Goal: Task Accomplishment & Management: Manage account settings

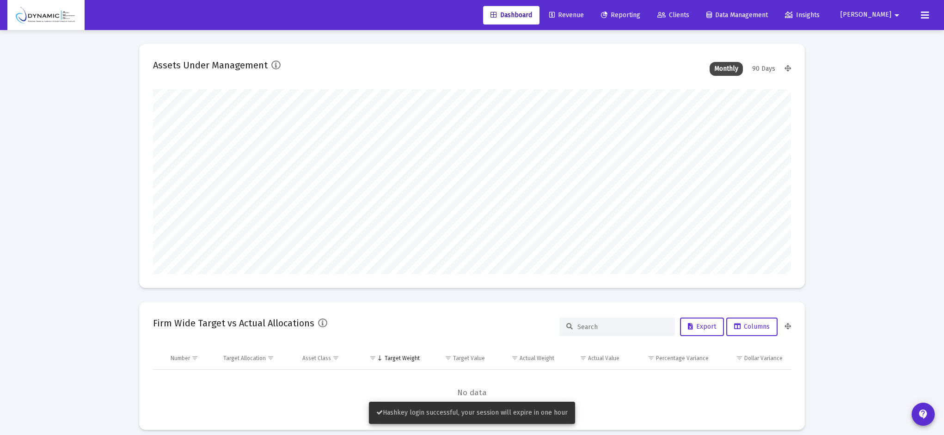
scroll to position [185, 344]
type input "[DATE]"
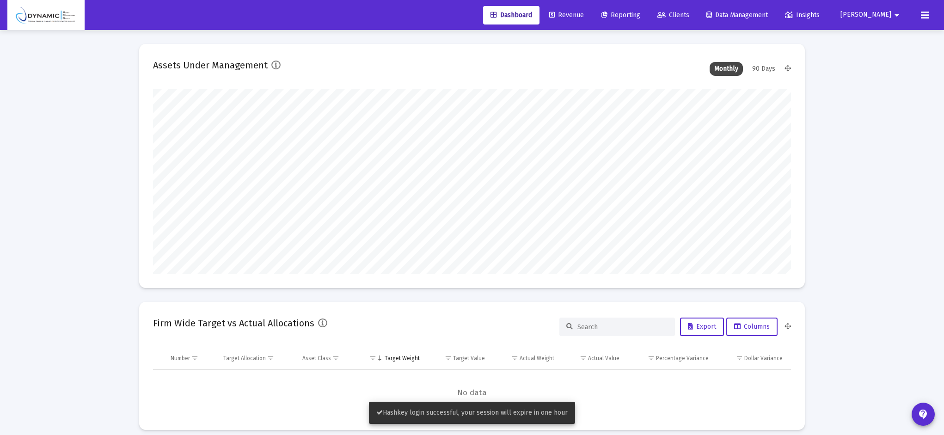
click at [665, 17] on span "[PERSON_NAME]" at bounding box center [866, 15] width 51 height 8
click at [665, 34] on span "Settings" at bounding box center [902, 39] width 27 height 22
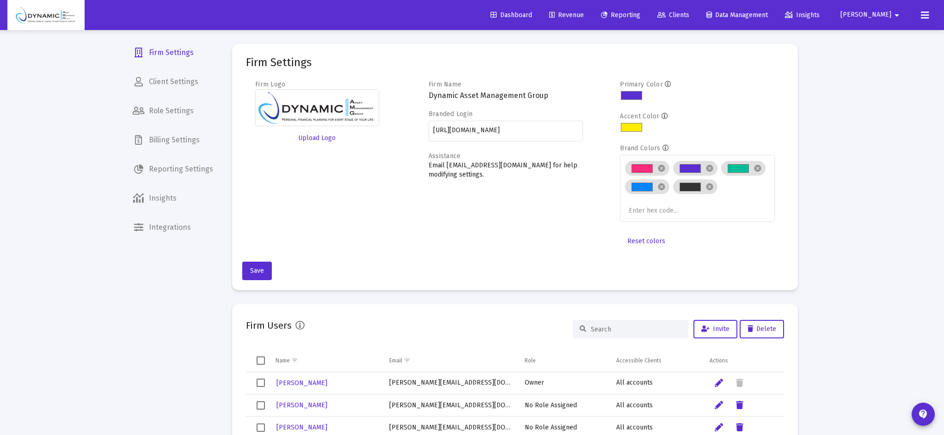
click at [166, 148] on span "Billing Settings" at bounding box center [172, 140] width 95 height 22
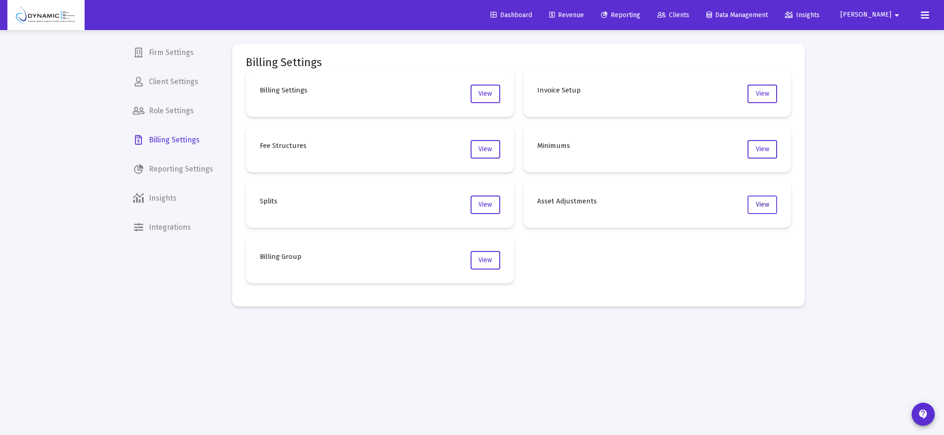
click at [665, 202] on span "View" at bounding box center [762, 205] width 13 height 8
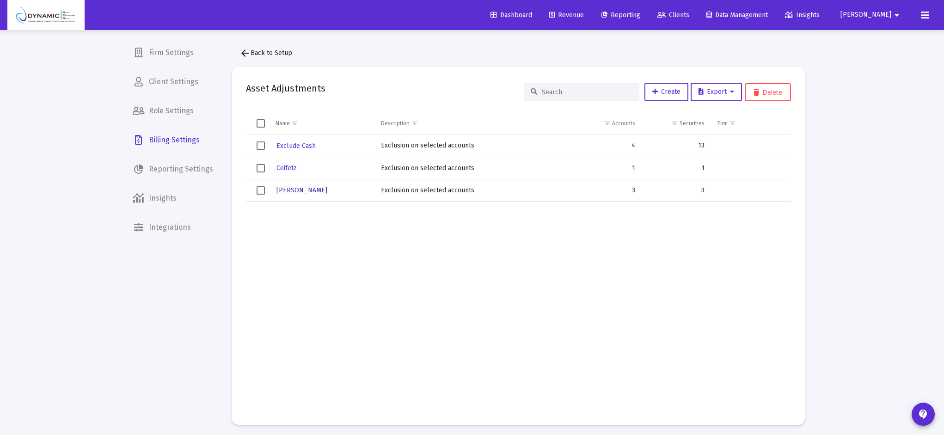
click at [300, 191] on span "[PERSON_NAME]" at bounding box center [302, 190] width 51 height 8
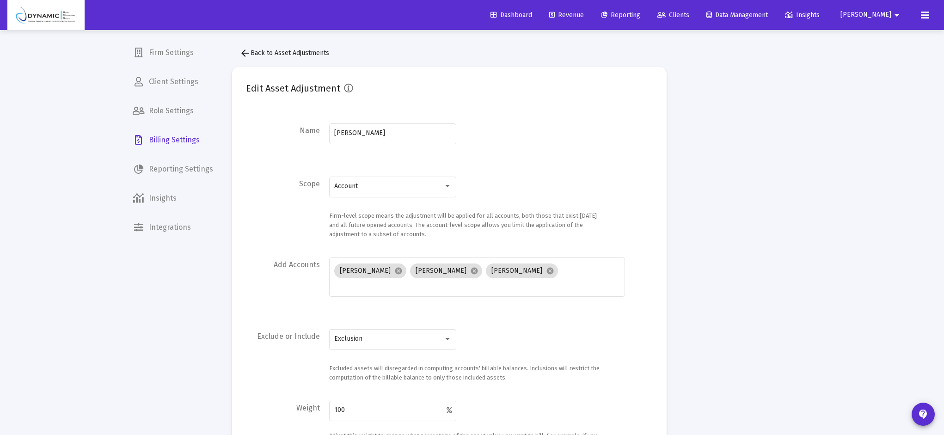
click at [255, 46] on button "arrow_back Back to Asset Adjustments" at bounding box center [284, 53] width 105 height 18
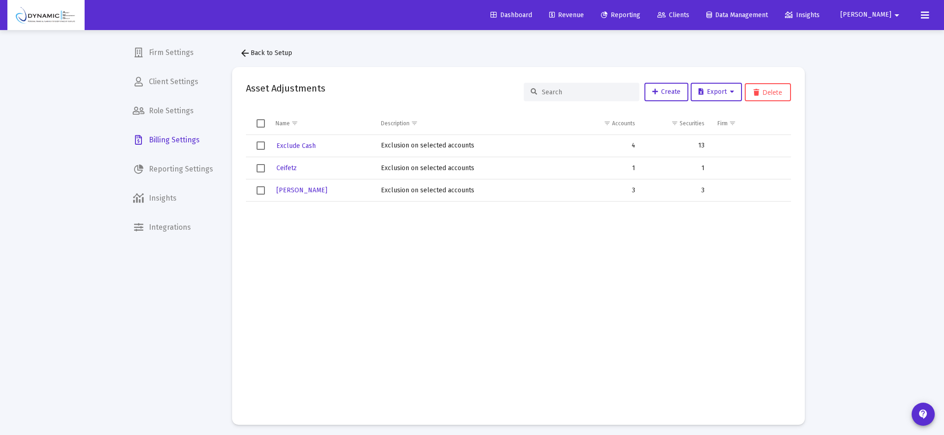
click at [282, 52] on span "arrow_back Back to Setup" at bounding box center [266, 53] width 53 height 8
